Goal: Task Accomplishment & Management: Complete application form

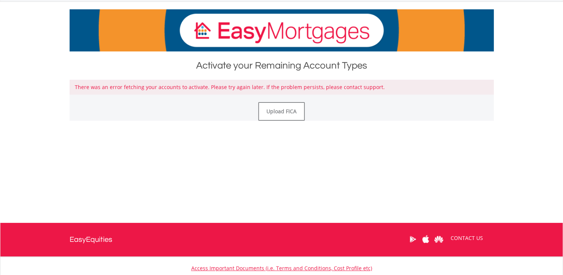
scroll to position [112, 0]
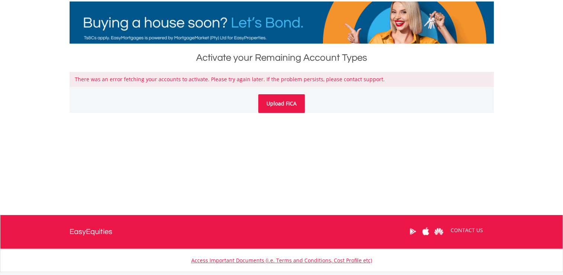
click at [276, 103] on link "Upload FICA" at bounding box center [281, 103] width 47 height 19
